Goal: Information Seeking & Learning: Learn about a topic

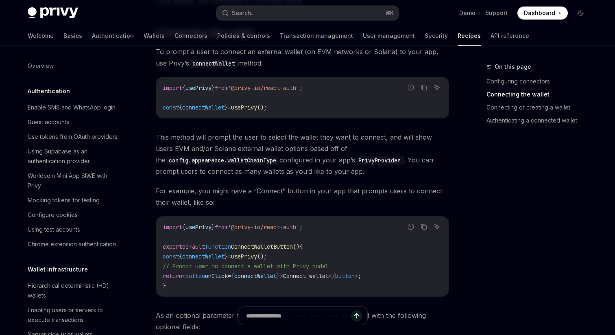
scroll to position [1220, 0]
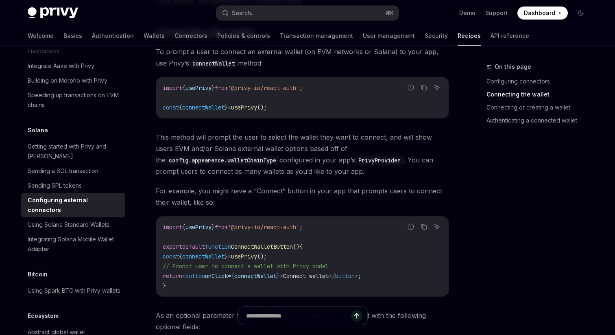
type textarea "*"
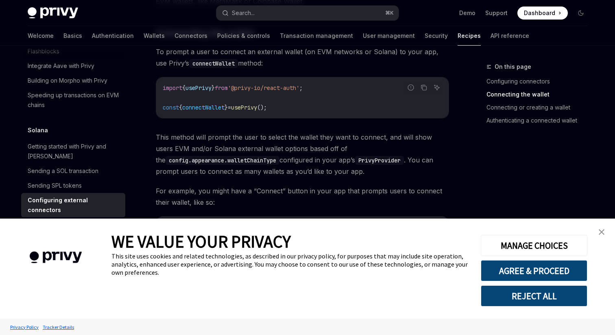
click at [600, 233] on img "close banner" at bounding box center [602, 232] width 6 height 6
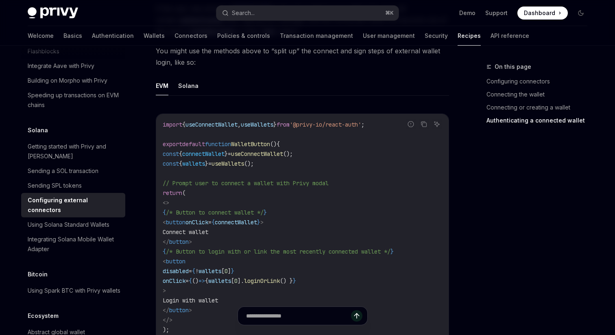
scroll to position [1587, 0]
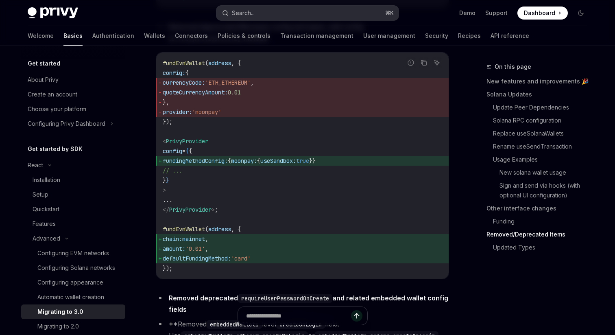
click at [271, 11] on button "Search... ⌘ K" at bounding box center [307, 13] width 182 height 15
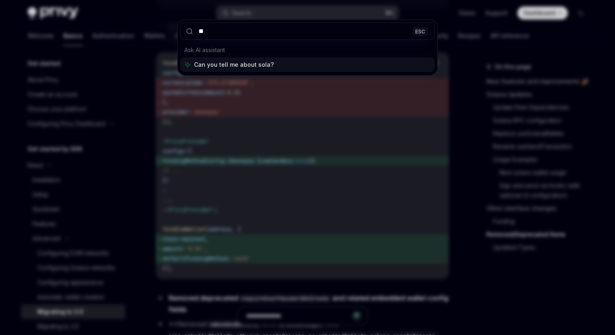
type input "*"
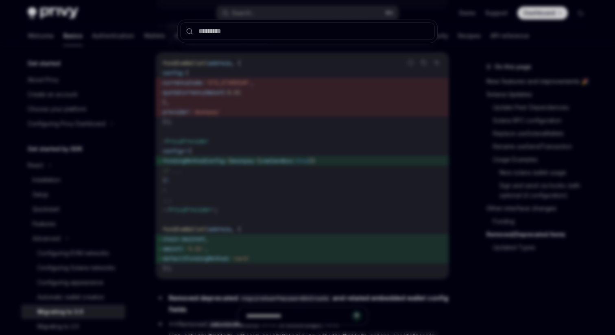
click at [212, 157] on div at bounding box center [307, 167] width 615 height 335
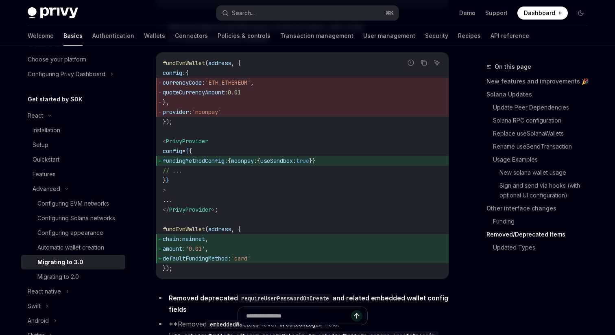
scroll to position [96, 0]
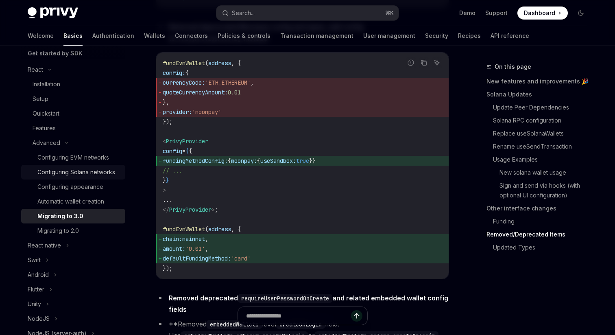
click at [100, 179] on link "Configuring Solana networks" at bounding box center [73, 172] width 104 height 15
type textarea "*"
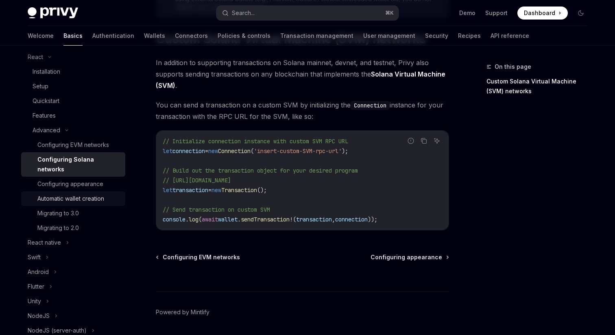
scroll to position [166, 0]
